Goal: Use online tool/utility: Use online tool/utility

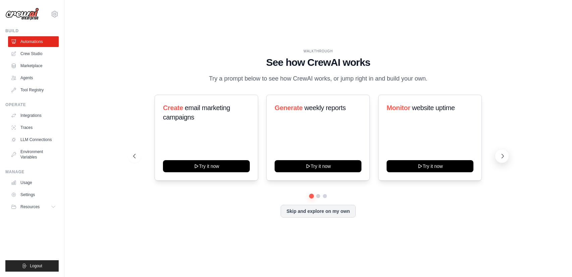
click at [503, 156] on icon at bounding box center [503, 156] width 2 height 4
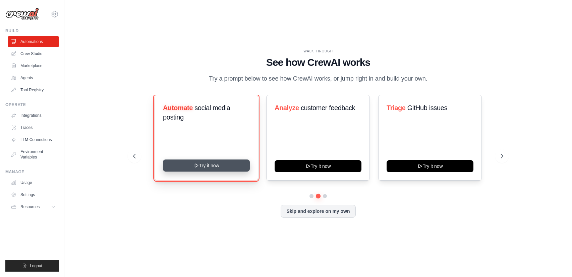
click at [224, 164] on button "Try it now" at bounding box center [206, 165] width 87 height 12
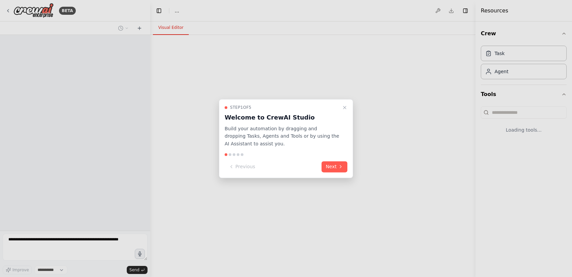
select select "****"
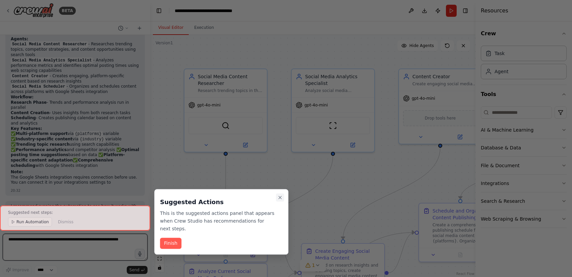
scroll to position [641, 0]
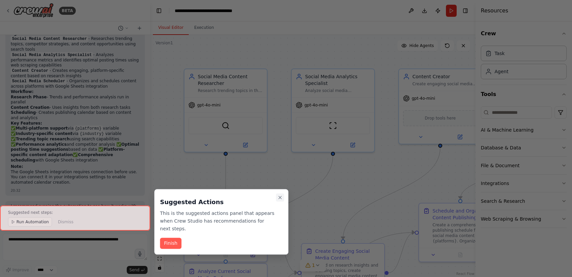
click at [281, 198] on icon "Close walkthrough" at bounding box center [280, 197] width 3 height 3
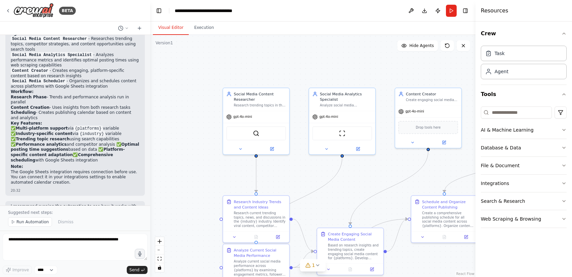
scroll to position [0, 0]
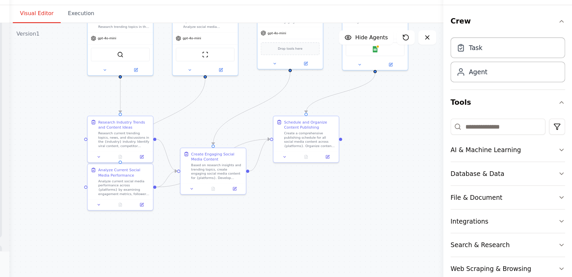
drag, startPoint x: 234, startPoint y: 167, endPoint x: 163, endPoint y: 103, distance: 95.9
click at [163, 103] on div ".deletable-edge-delete-btn { width: 20px; height: 20px; border: 0px solid #ffff…" at bounding box center [312, 156] width 325 height 242
click at [563, 34] on icon "button" at bounding box center [564, 33] width 3 height 1
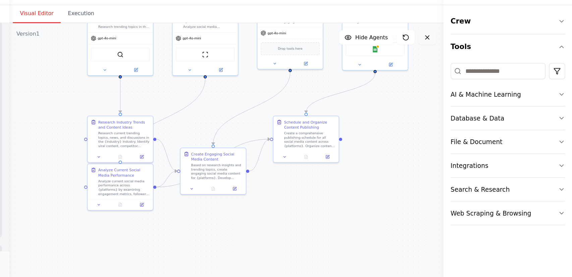
click at [465, 43] on icon at bounding box center [463, 45] width 5 height 5
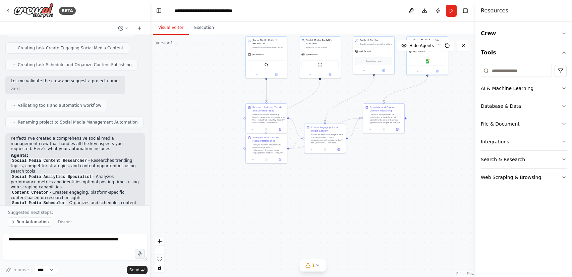
scroll to position [519, 0]
